Goal: Information Seeking & Learning: Check status

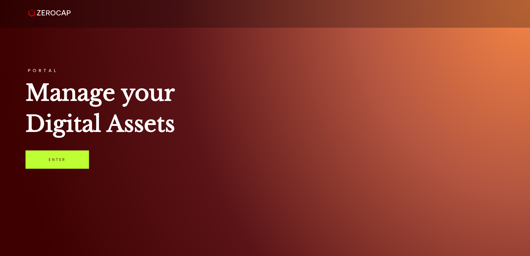
click at [56, 165] on link "Enter" at bounding box center [56, 159] width 63 height 18
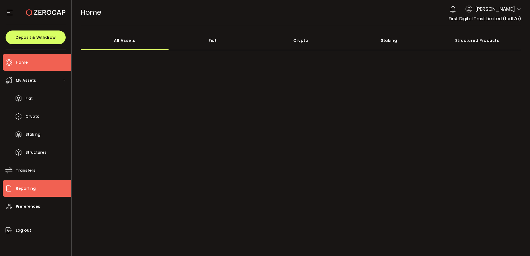
click at [37, 186] on li "Reporting" at bounding box center [37, 188] width 68 height 17
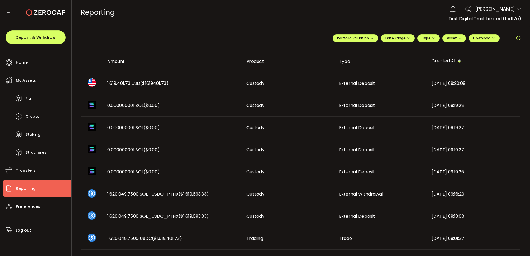
click at [191, 81] on div "1,619,401.73 USD ($1619401.73)" at bounding box center [172, 83] width 139 height 6
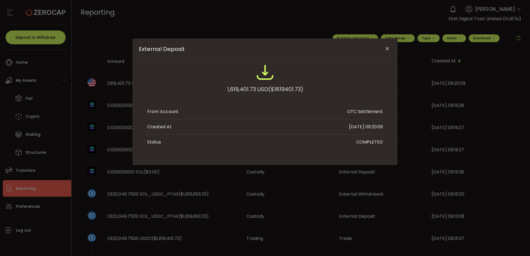
click at [293, 87] on span "($1619401.73)" at bounding box center [285, 89] width 35 height 10
copy span "1619401.73"
